Goal: Find specific page/section: Find specific page/section

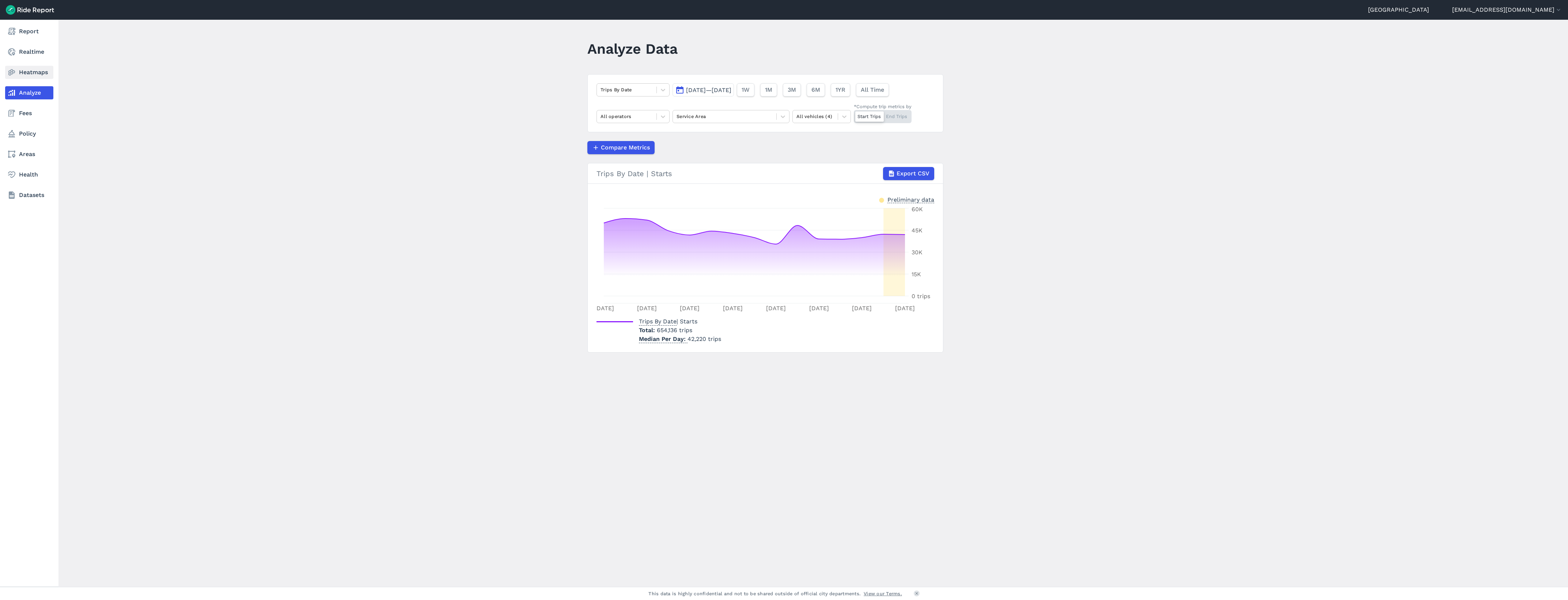
click at [32, 74] on link "Heatmaps" at bounding box center [30, 72] width 48 height 13
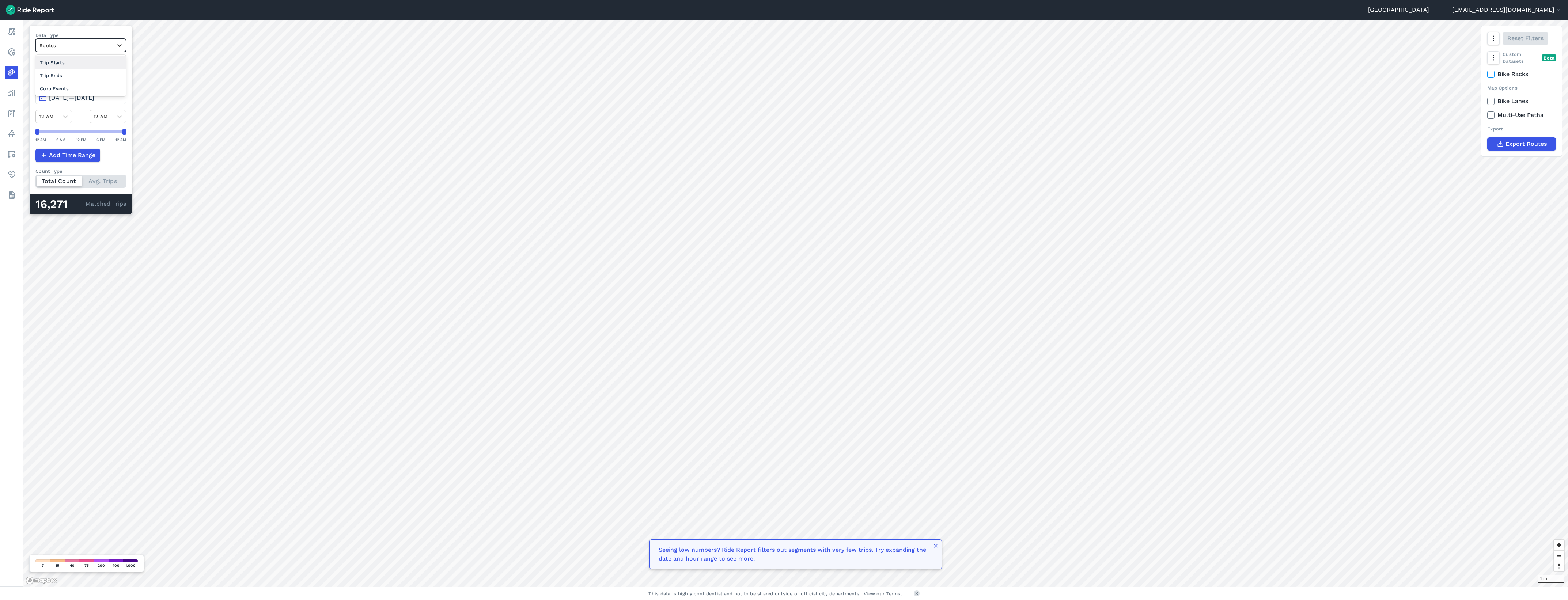
click at [123, 48] on icon at bounding box center [119, 45] width 7 height 7
click at [94, 91] on div "Curb Events" at bounding box center [80, 88] width 91 height 13
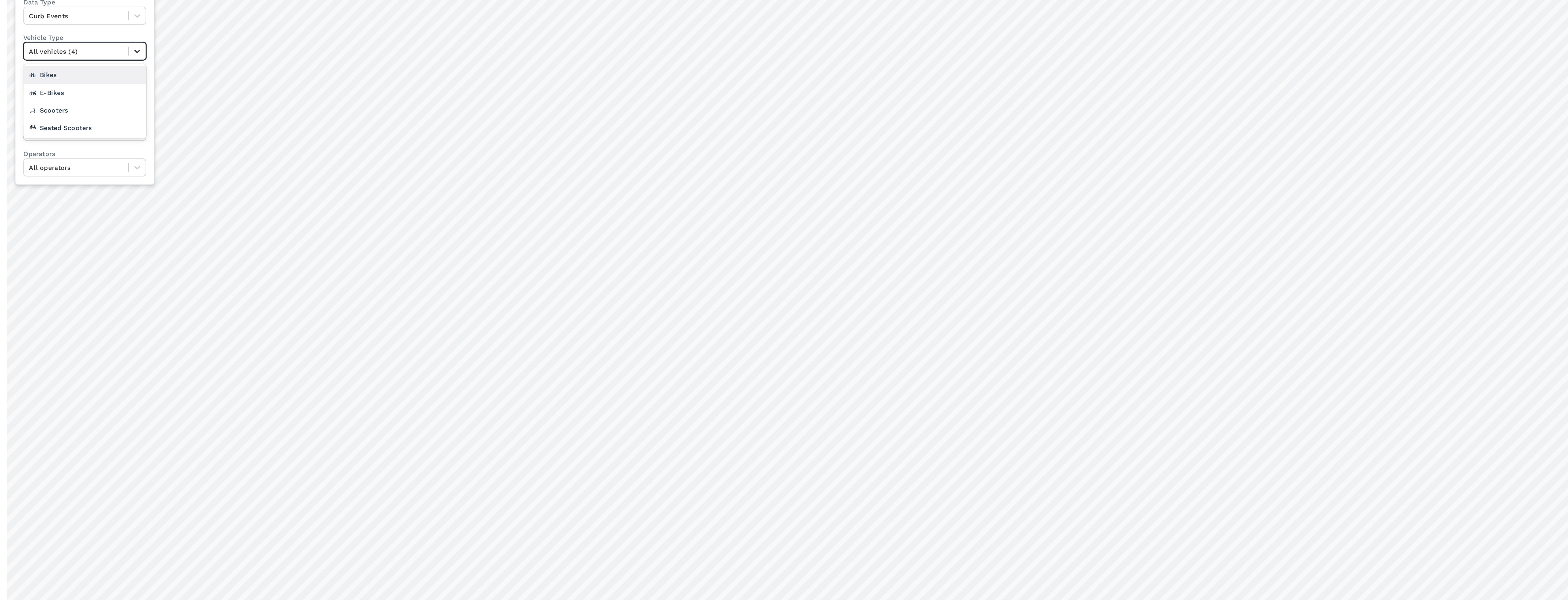
click at [118, 73] on icon at bounding box center [119, 71] width 7 height 7
click at [86, 111] on div "Scooters" at bounding box center [80, 114] width 90 height 13
click at [119, 132] on icon at bounding box center [119, 130] width 7 height 7
click at [97, 158] on div "Deployments" at bounding box center [80, 160] width 90 height 13
click at [95, 99] on span "[DATE]—[DATE]" at bounding box center [72, 98] width 46 height 7
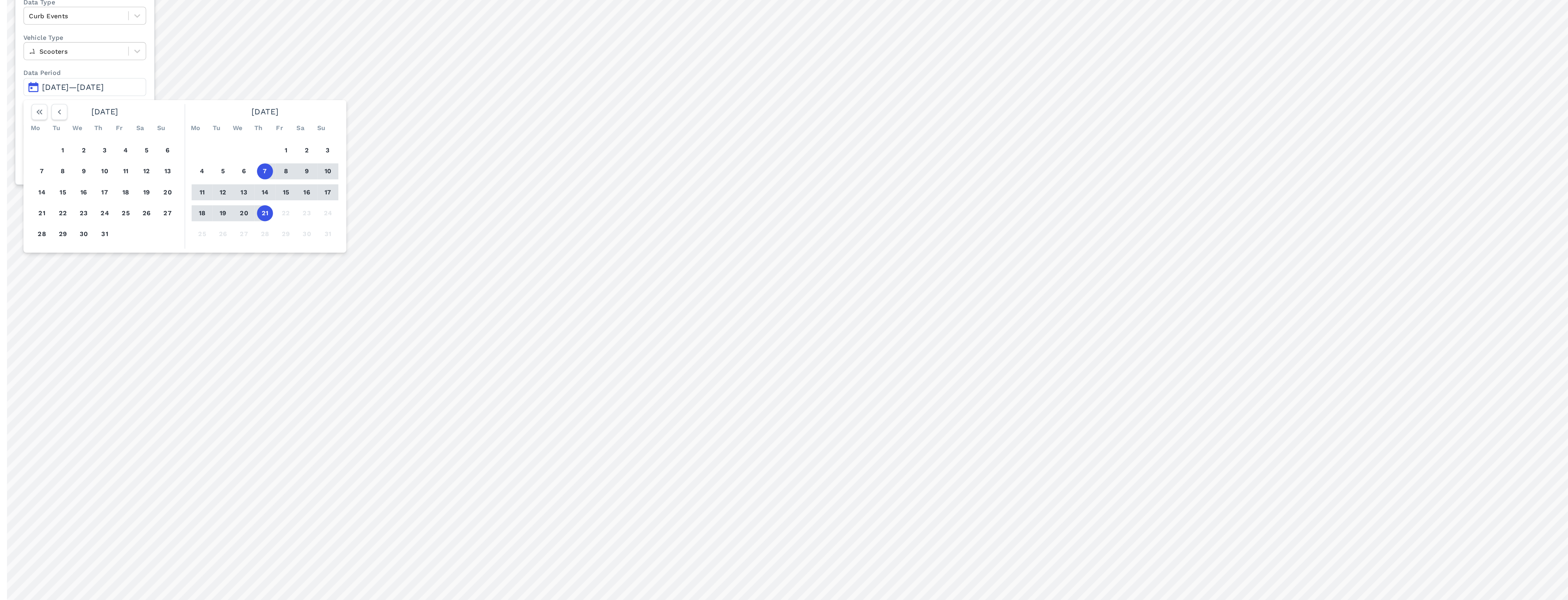
click at [103, 84] on label "Data Period" at bounding box center [80, 87] width 90 height 7
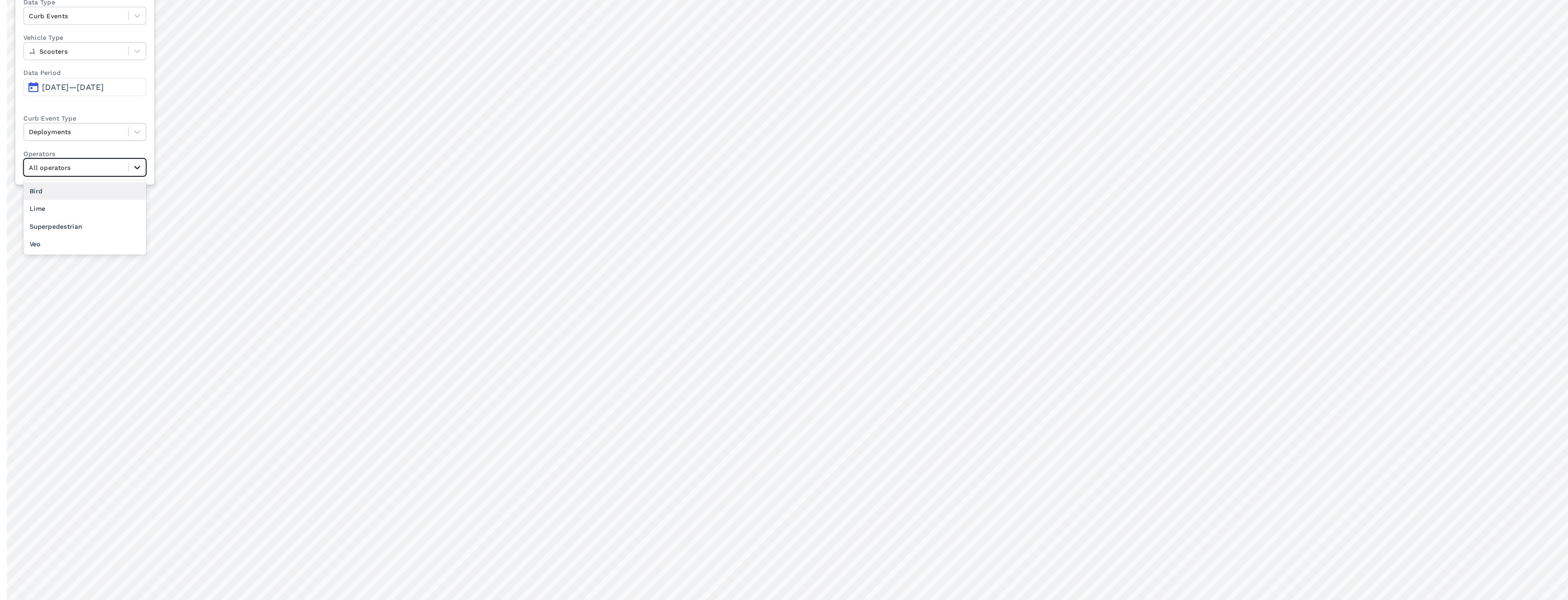
click at [119, 158] on icon at bounding box center [119, 156] width 7 height 7
click at [119, 68] on icon at bounding box center [119, 71] width 7 height 7
click at [80, 123] on div "Seated Scooters" at bounding box center [80, 127] width 90 height 13
click at [95, 133] on div at bounding box center [74, 130] width 69 height 9
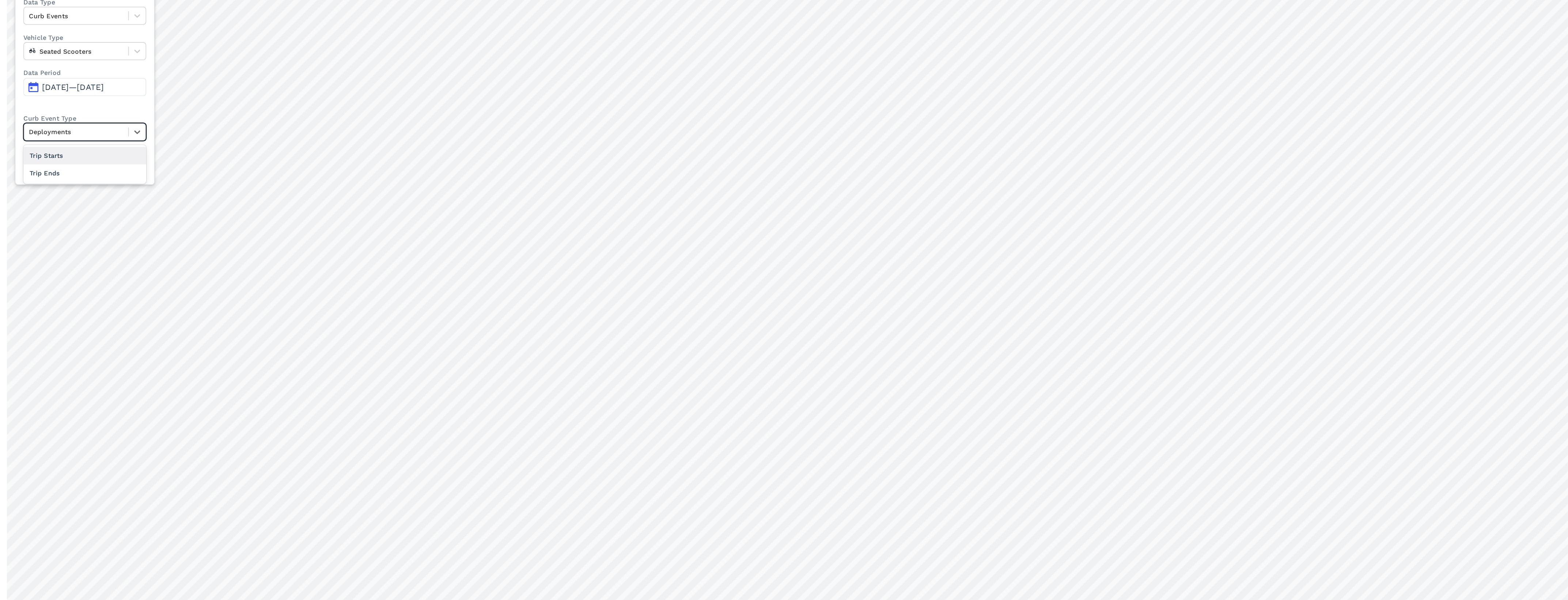
click at [79, 149] on div "Trip Starts" at bounding box center [80, 147] width 90 height 13
click at [120, 127] on div at bounding box center [119, 130] width 13 height 13
click at [119, 59] on label "Vehicle Type" at bounding box center [80, 61] width 90 height 7
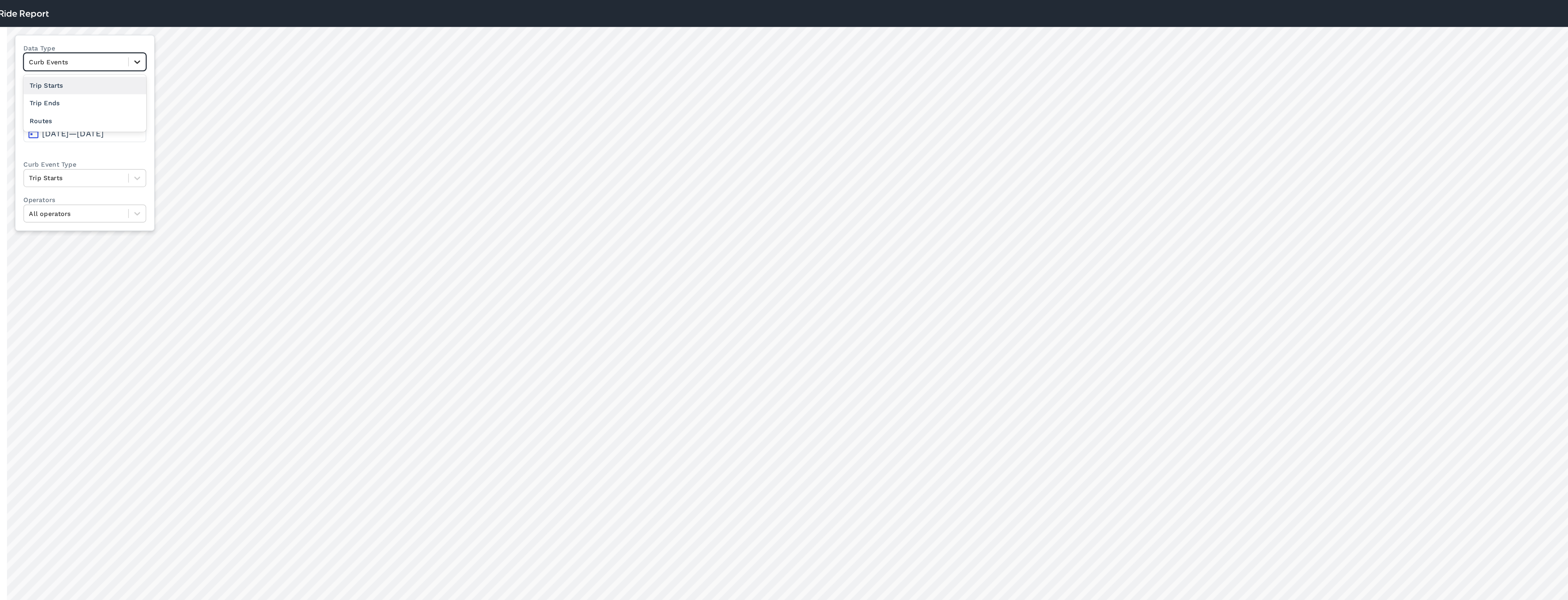
click at [117, 46] on icon at bounding box center [119, 45] width 7 height 7
click at [94, 62] on div "Trip Starts" at bounding box center [80, 62] width 90 height 13
click at [125, 48] on div at bounding box center [119, 45] width 13 height 13
